Goal: Information Seeking & Learning: Learn about a topic

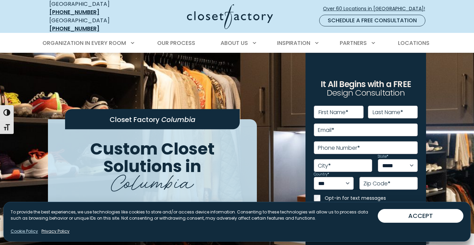
click at [23, 231] on link "Cookie Policy" at bounding box center [24, 231] width 27 height 6
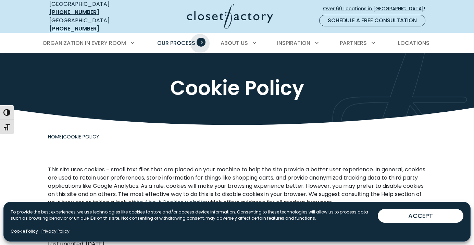
click at [200, 38] on span "Primary Menu" at bounding box center [201, 42] width 9 height 9
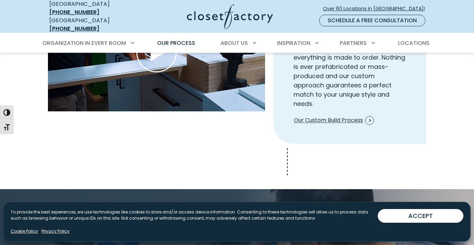
scroll to position [830, 0]
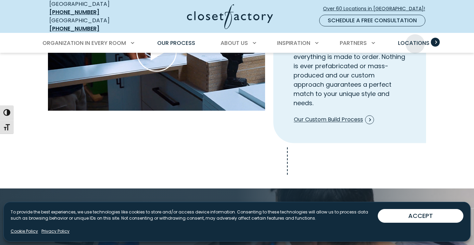
click at [415, 39] on span "Locations" at bounding box center [414, 43] width 32 height 8
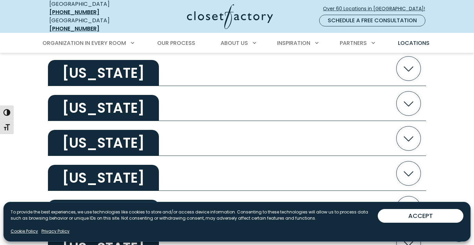
scroll to position [1176, 0]
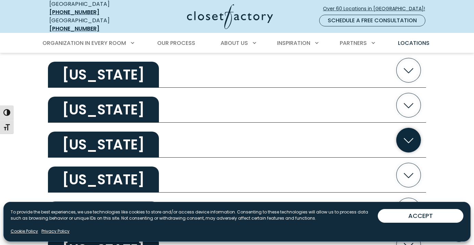
click at [409, 135] on icon "button" at bounding box center [409, 140] width 24 height 24
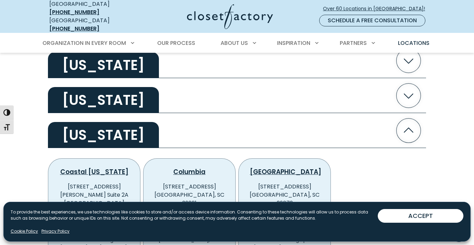
scroll to position [1185, 0]
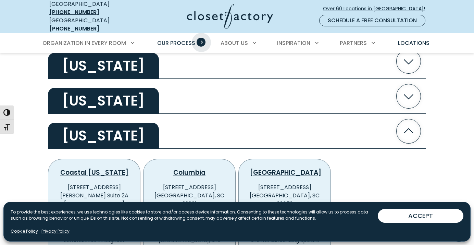
click at [201, 38] on span "Primary Menu" at bounding box center [201, 42] width 9 height 9
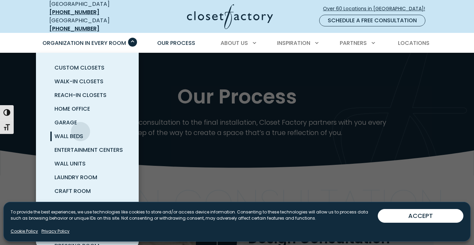
click at [81, 129] on link "Wall Beds" at bounding box center [95, 136] width 103 height 14
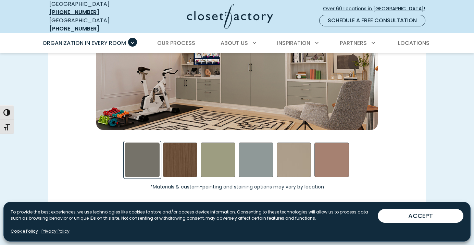
scroll to position [1029, 0]
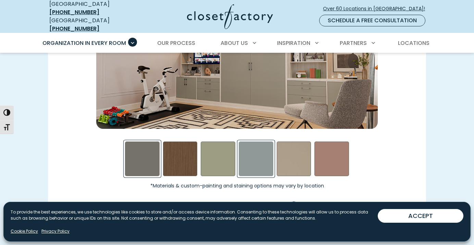
click at [250, 159] on div "Steel Blue Swatch" at bounding box center [256, 158] width 35 height 35
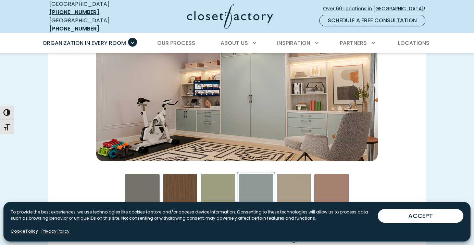
scroll to position [1003, 0]
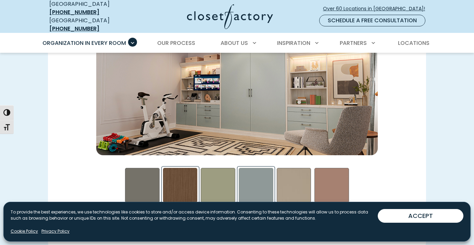
click at [191, 182] on div "Rocky Mountain Swatch" at bounding box center [180, 185] width 35 height 35
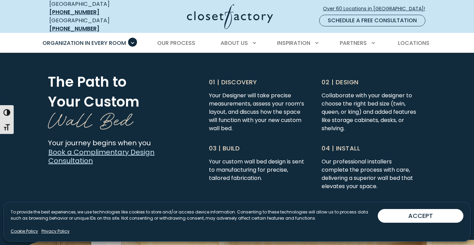
scroll to position [1715, 0]
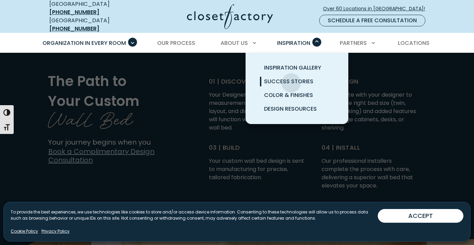
click at [291, 78] on span "Success Stories" at bounding box center [288, 81] width 49 height 8
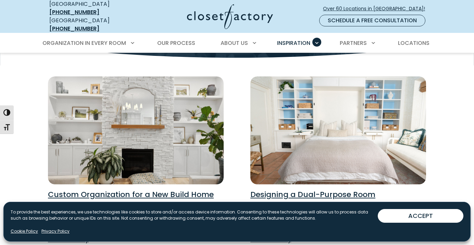
scroll to position [130, 0]
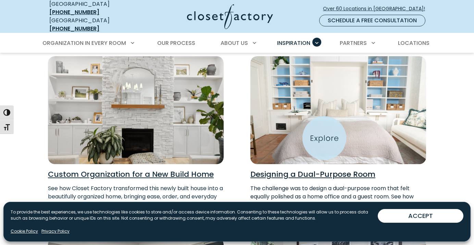
click at [324, 138] on img "Read Success Story for Designing a Dual-Purpose Room" at bounding box center [338, 110] width 193 height 119
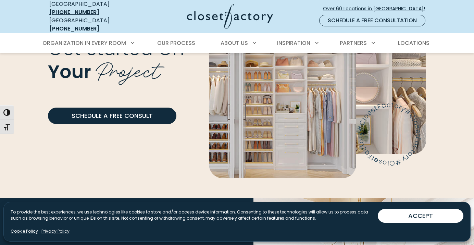
scroll to position [1126, 0]
